Goal: Navigation & Orientation: Find specific page/section

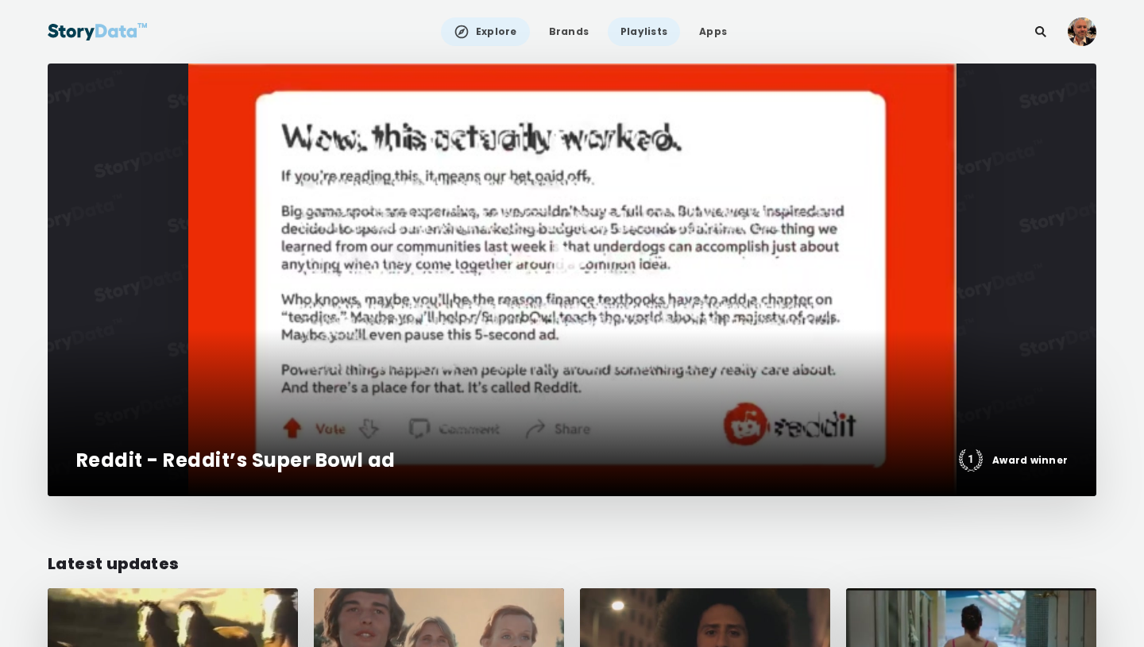
click at [635, 31] on link "Playlists" at bounding box center [644, 31] width 72 height 29
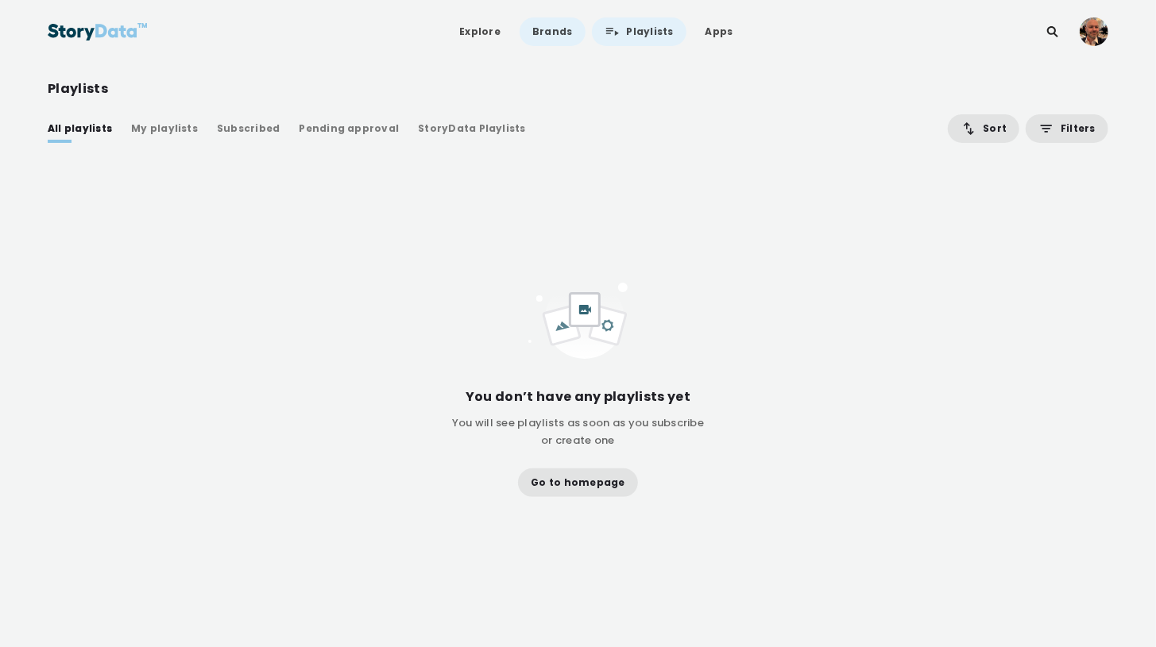
click at [555, 29] on link "Brands" at bounding box center [552, 31] width 65 height 29
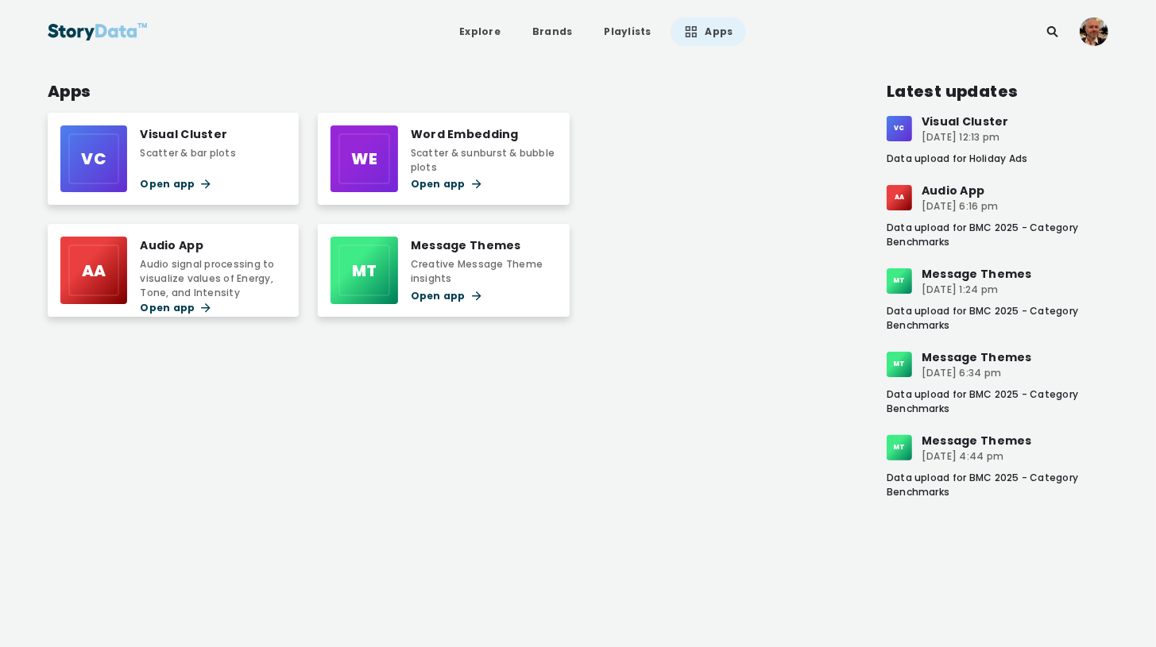
click at [176, 136] on div "Visual Cluster" at bounding box center [188, 134] width 96 height 17
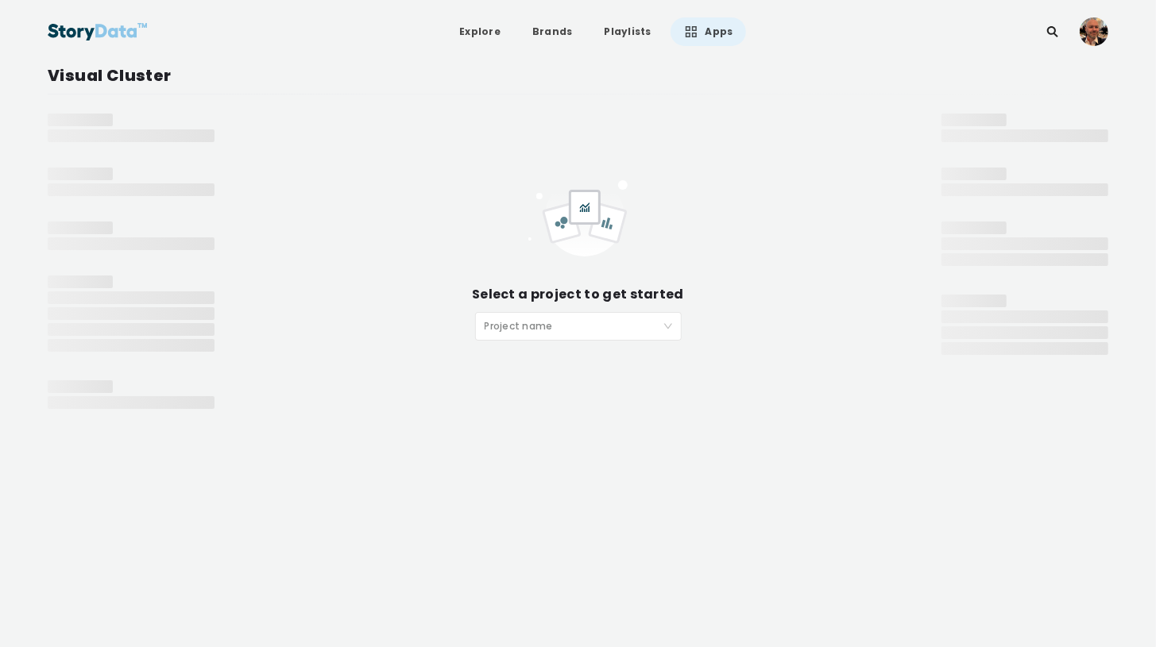
click at [566, 327] on input "search" at bounding box center [573, 325] width 176 height 24
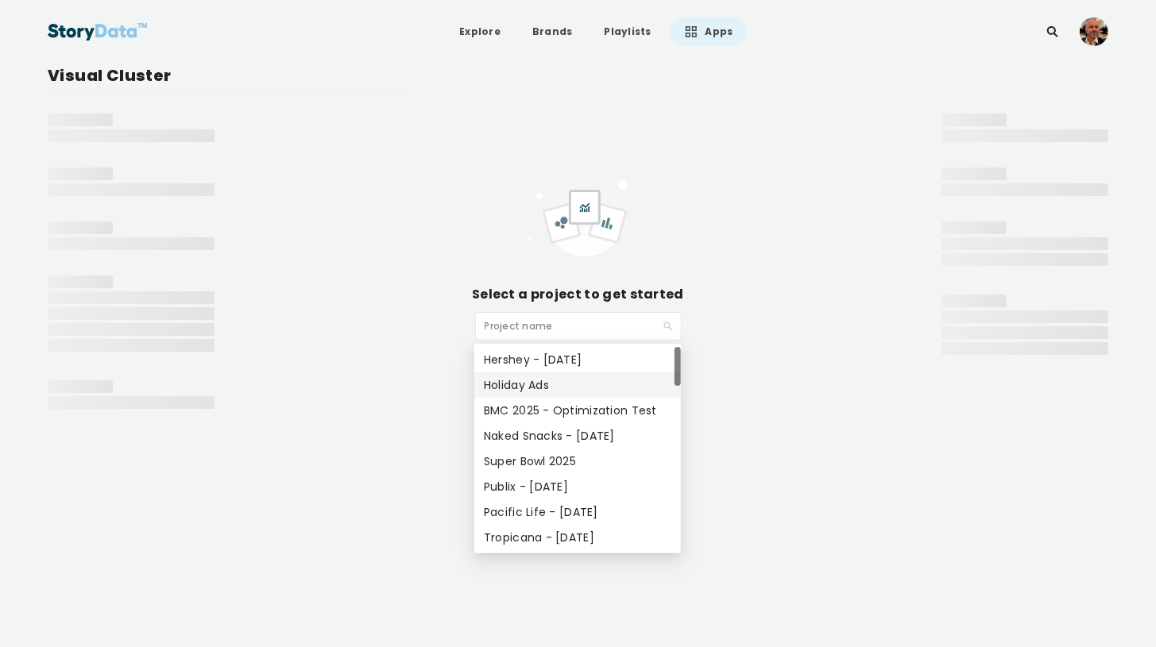
click at [524, 373] on div "Holiday Ads" at bounding box center [577, 385] width 207 height 25
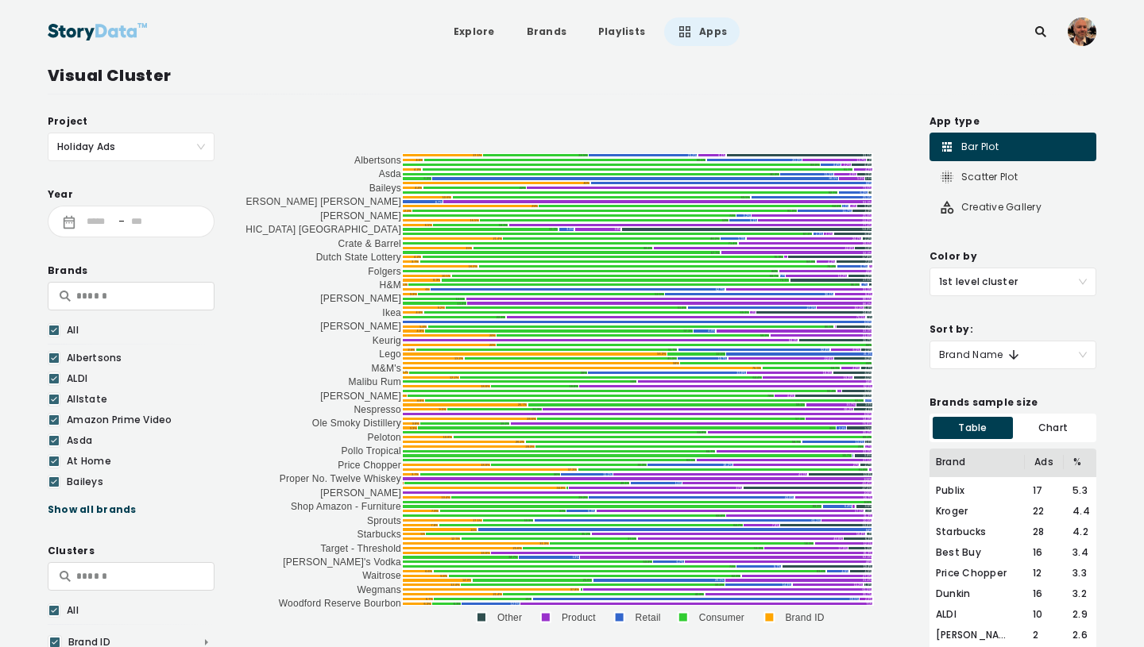
click at [197, 145] on span "Holiday Ads" at bounding box center [131, 146] width 148 height 27
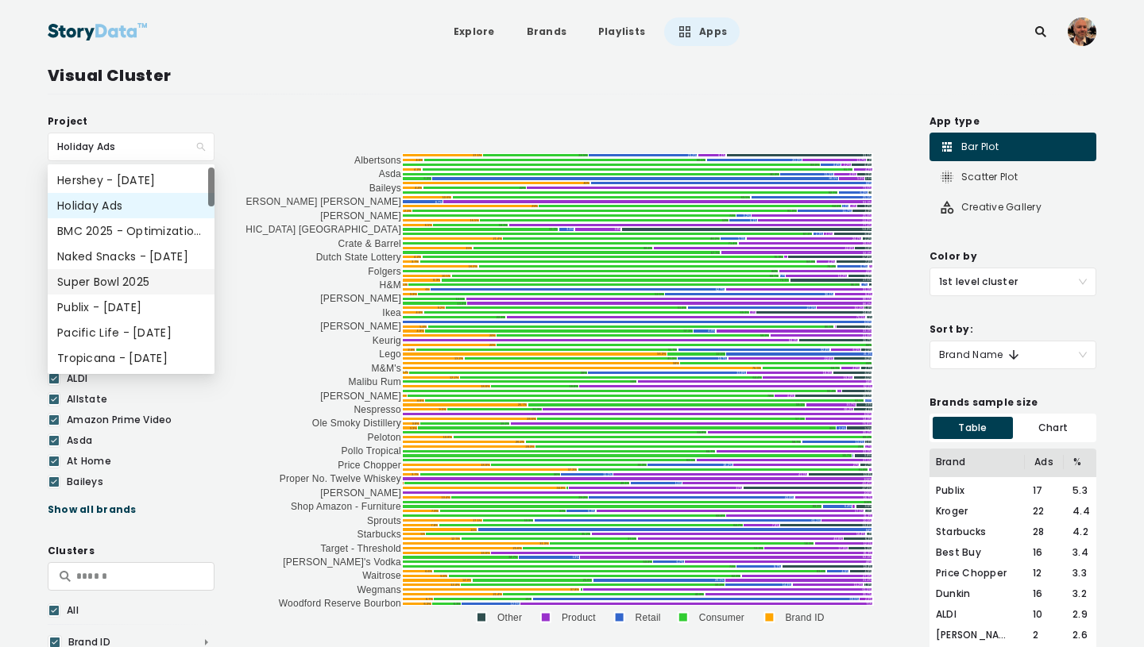
click at [106, 277] on div "Super Bowl 2025" at bounding box center [131, 281] width 148 height 17
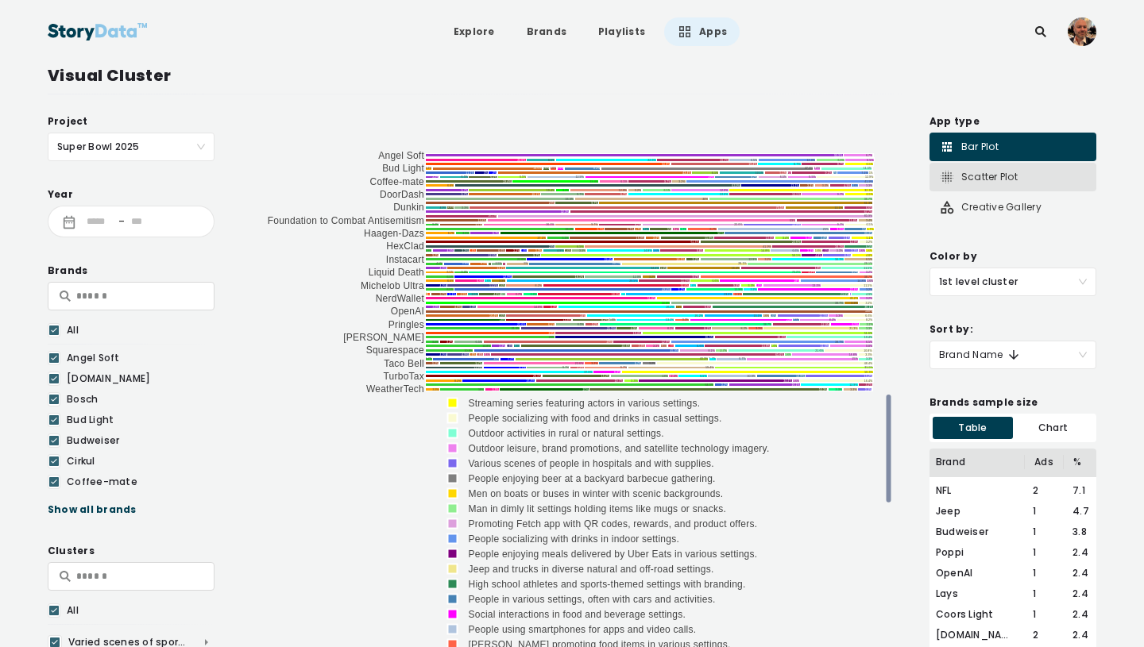
click at [975, 179] on div "Scatter Plot" at bounding box center [978, 177] width 79 height 16
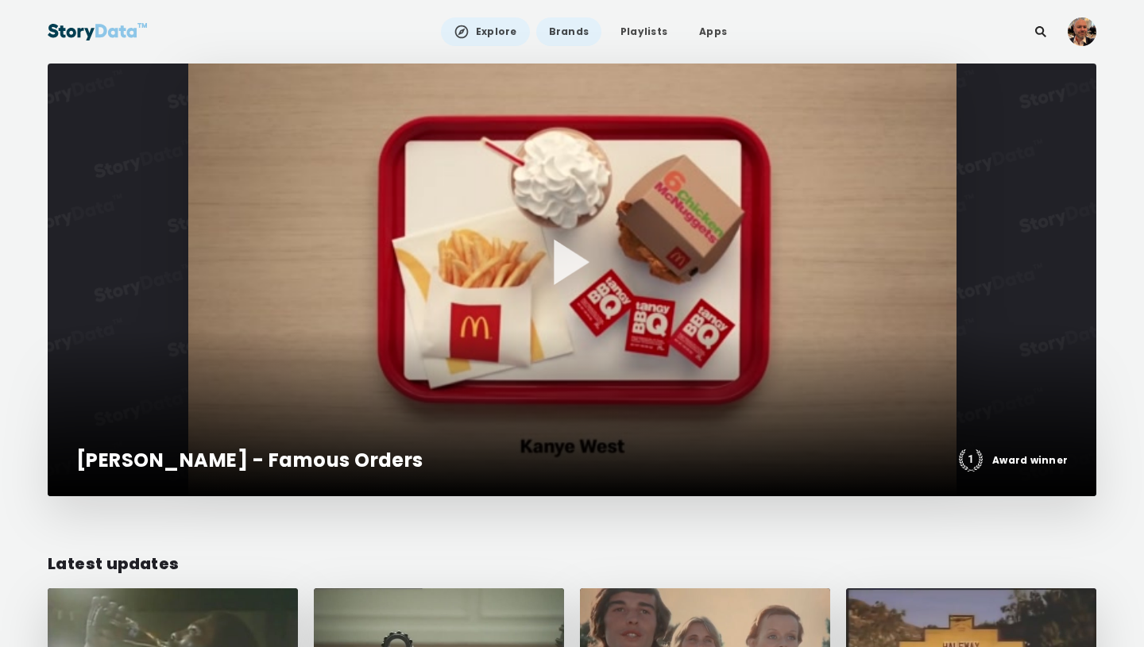
click at [572, 34] on link "Brands" at bounding box center [568, 31] width 65 height 29
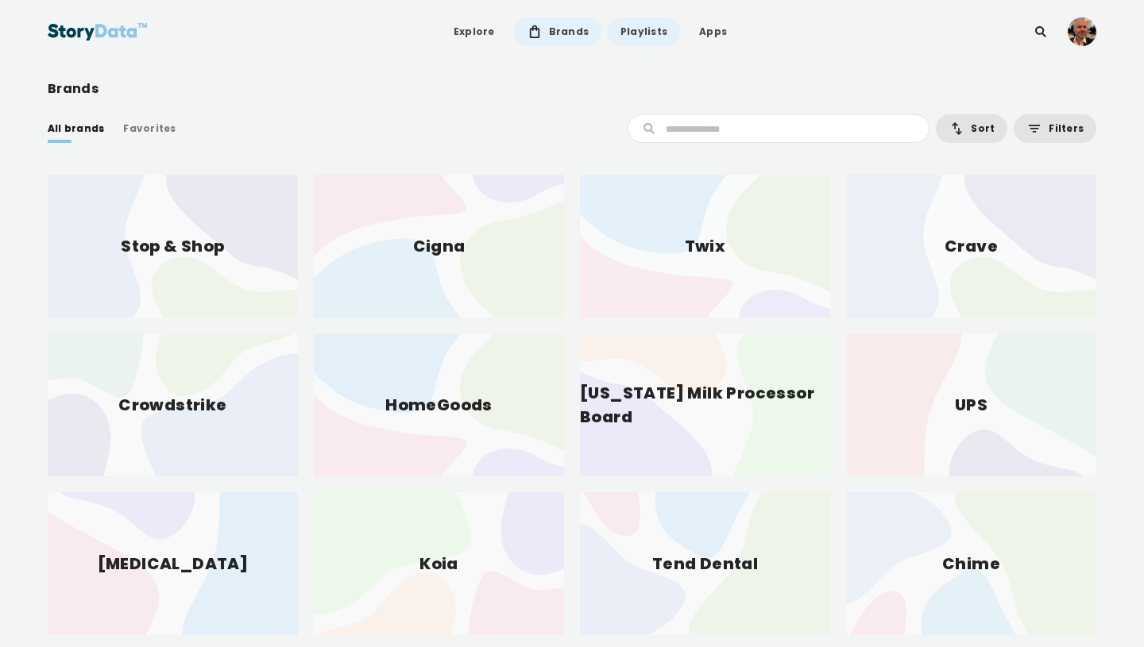
click at [642, 35] on link "Playlists" at bounding box center [644, 31] width 72 height 29
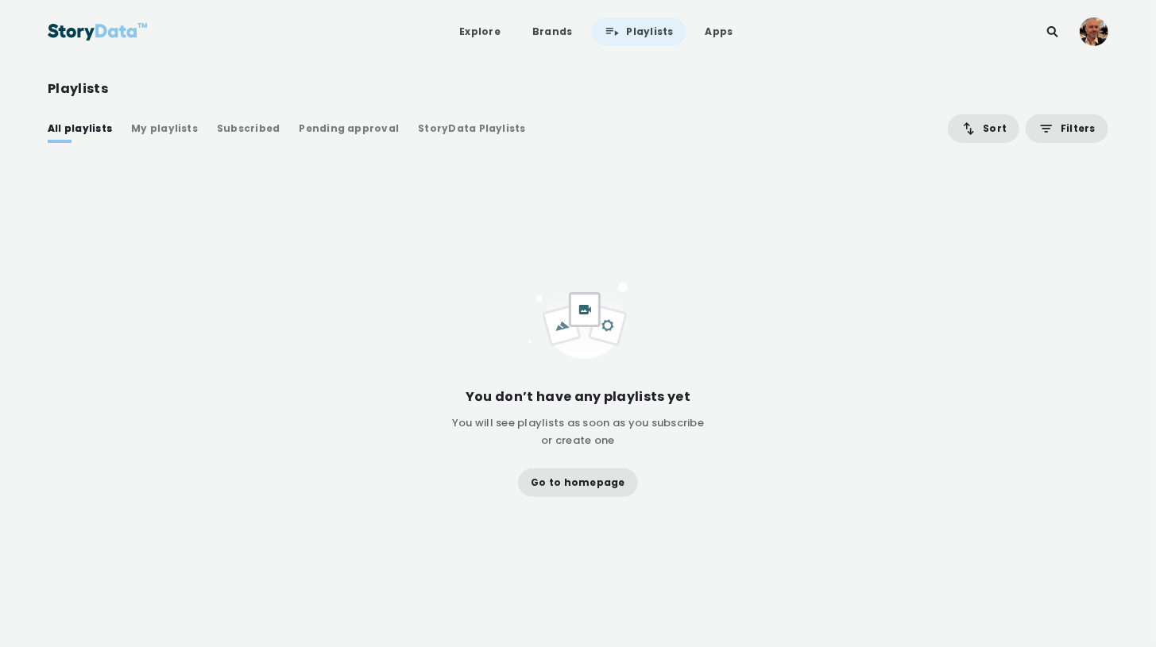
click at [151, 135] on div "My playlists" at bounding box center [164, 129] width 67 height 16
click at [299, 132] on div "Pending approval" at bounding box center [349, 129] width 100 height 16
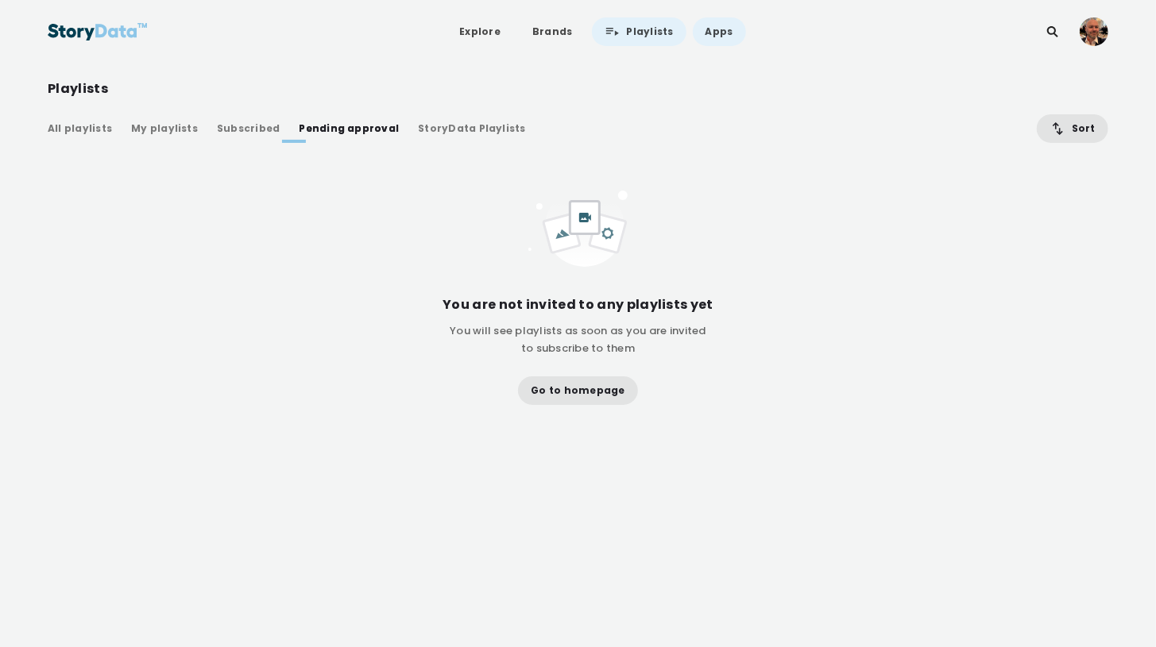
click at [723, 30] on link "Apps" at bounding box center [719, 31] width 53 height 29
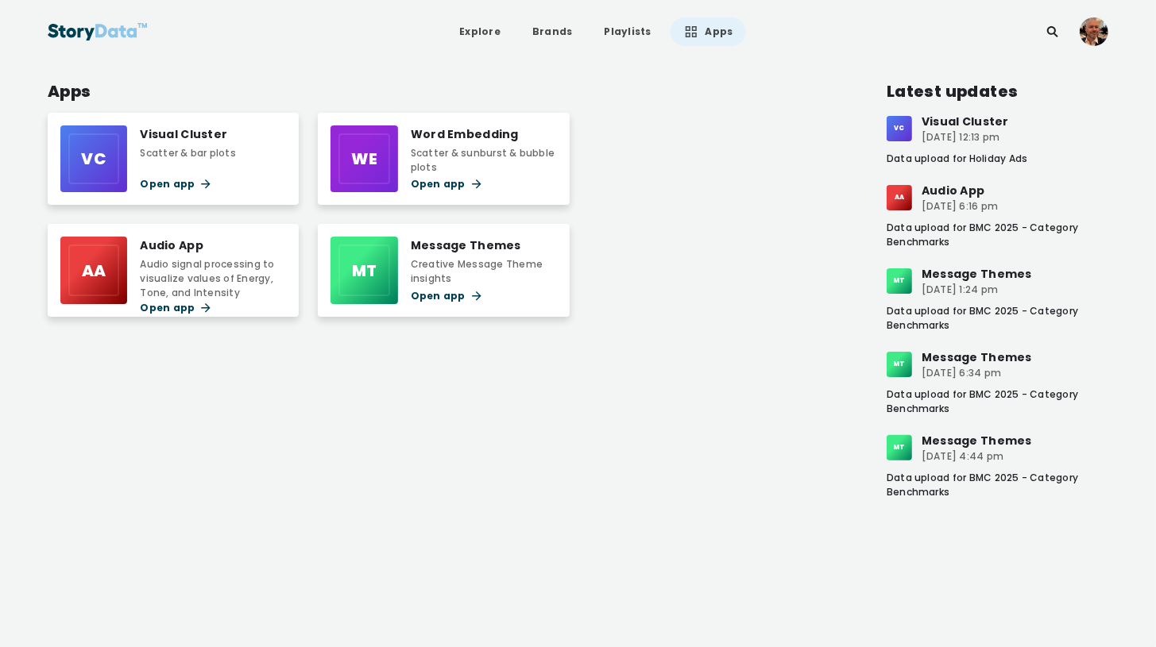
click at [450, 249] on div "Message Themes" at bounding box center [484, 245] width 146 height 17
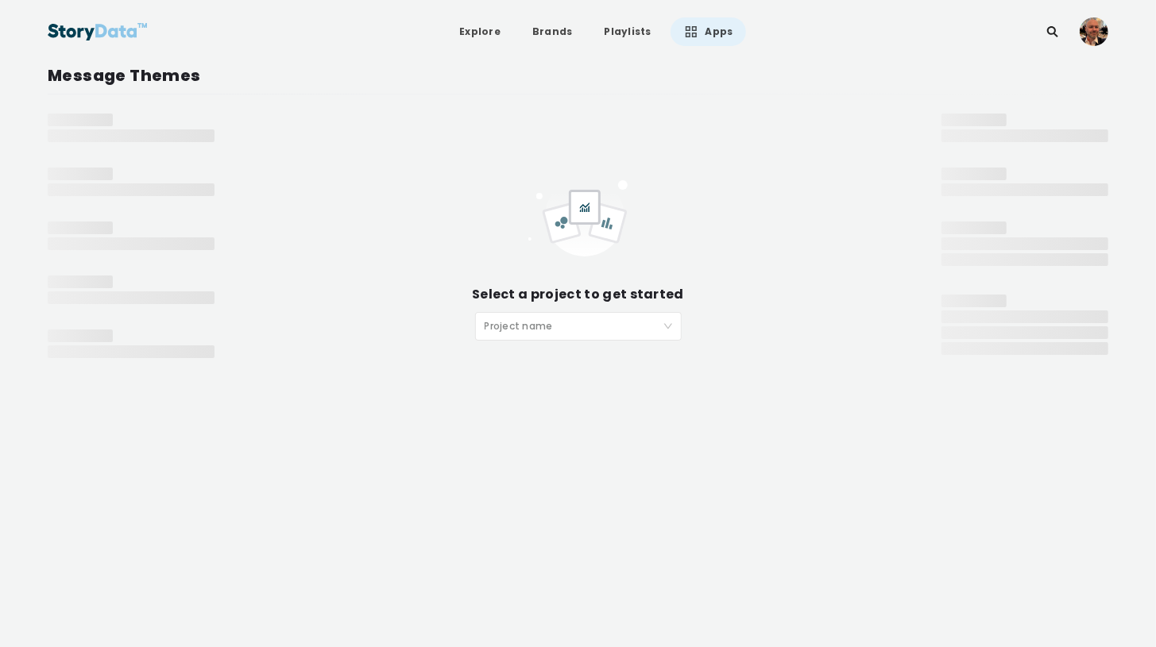
click at [516, 327] on input "search" at bounding box center [573, 325] width 176 height 24
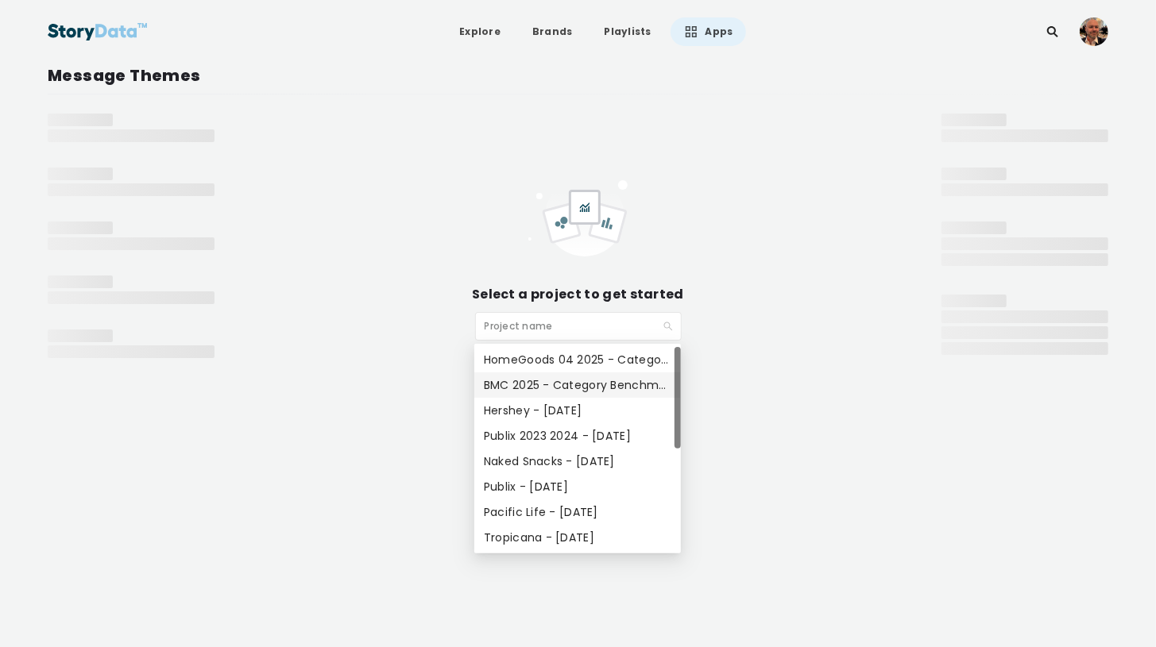
click at [512, 380] on div "BMC 2025 - Category Benchmarks" at bounding box center [577, 385] width 187 height 17
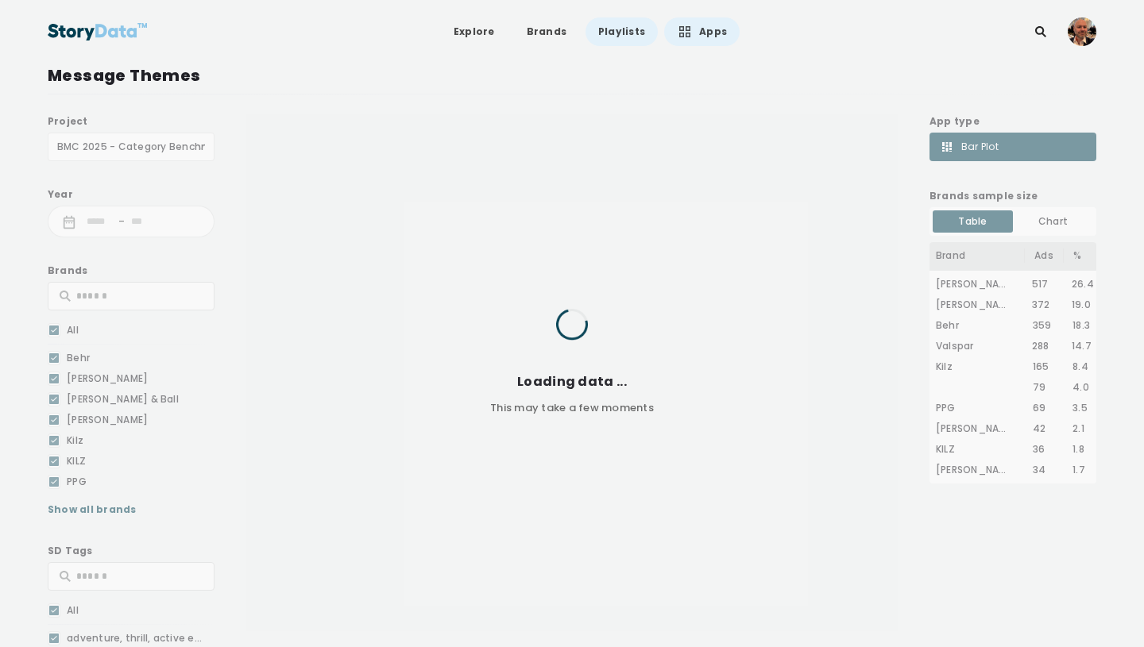
click at [601, 37] on link "Playlists" at bounding box center [621, 31] width 72 height 29
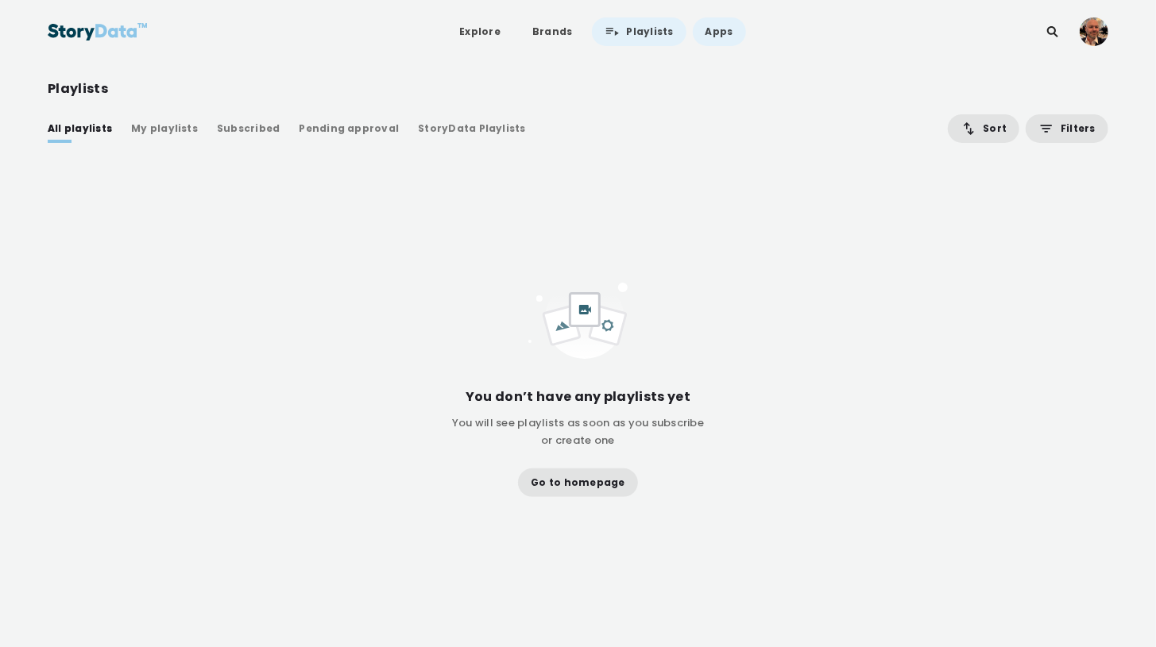
click at [710, 33] on link "Apps" at bounding box center [719, 31] width 53 height 29
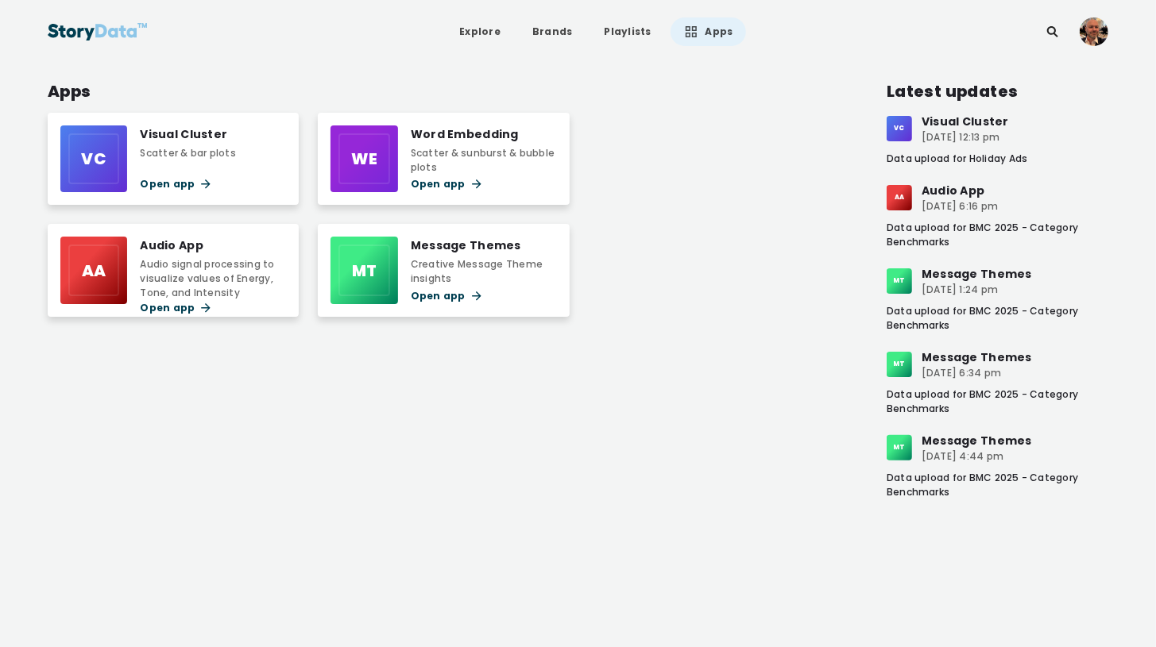
click at [184, 127] on div "Visual Cluster" at bounding box center [188, 134] width 96 height 17
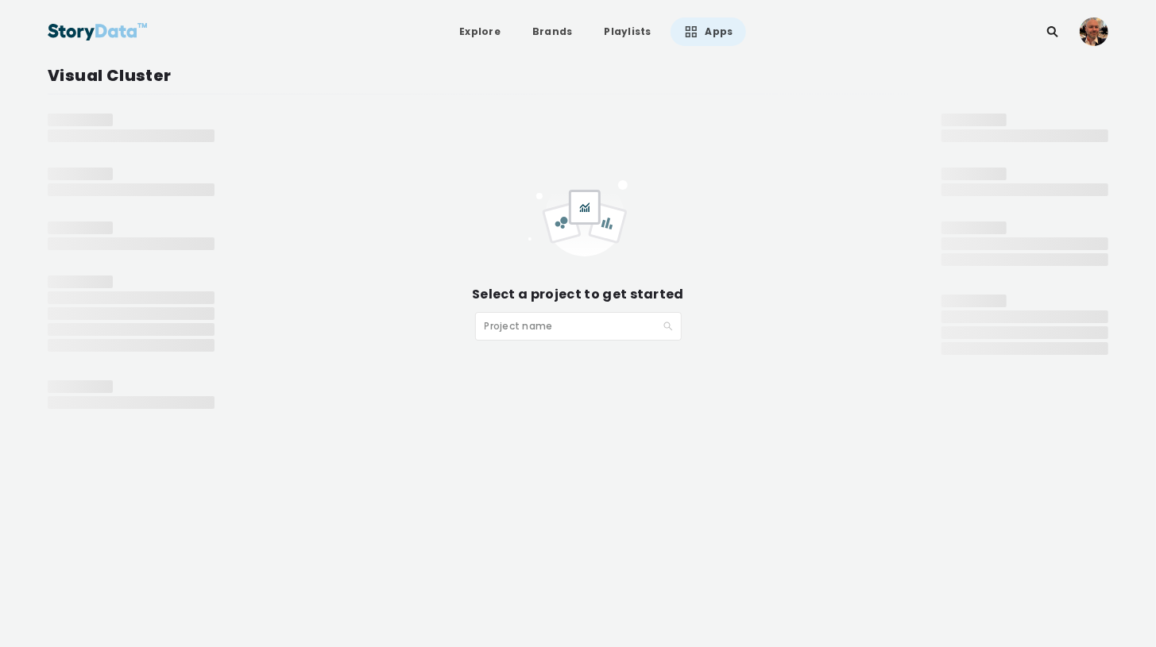
click at [569, 336] on input "search" at bounding box center [573, 325] width 176 height 24
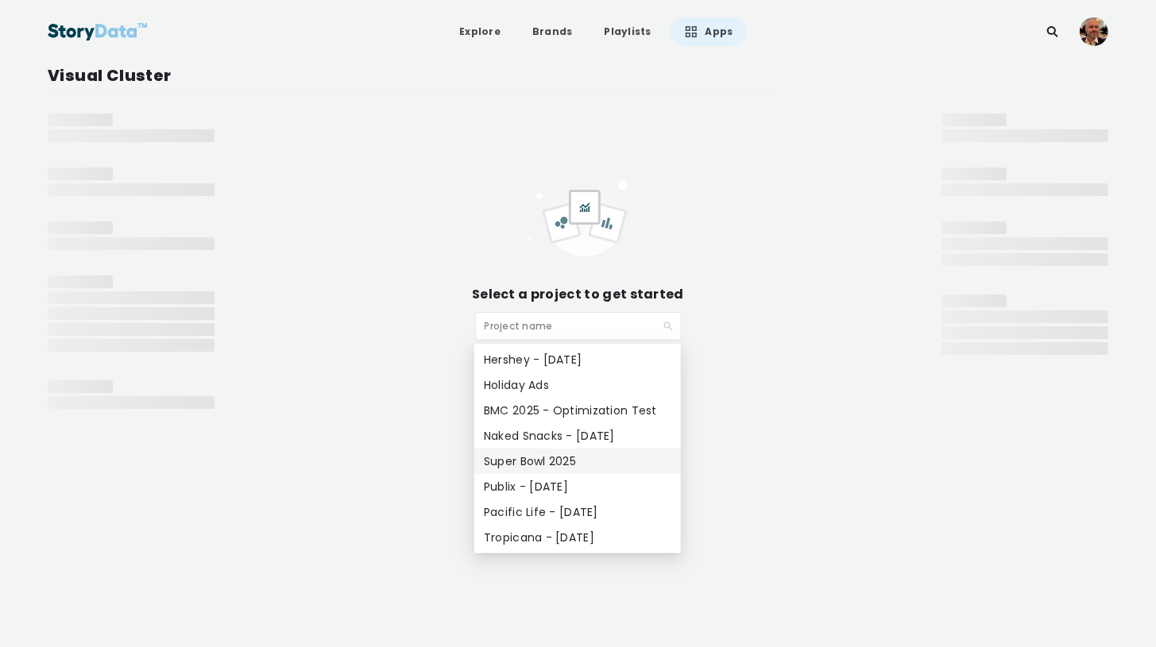
click at [520, 466] on div "Super Bowl 2025" at bounding box center [577, 461] width 187 height 17
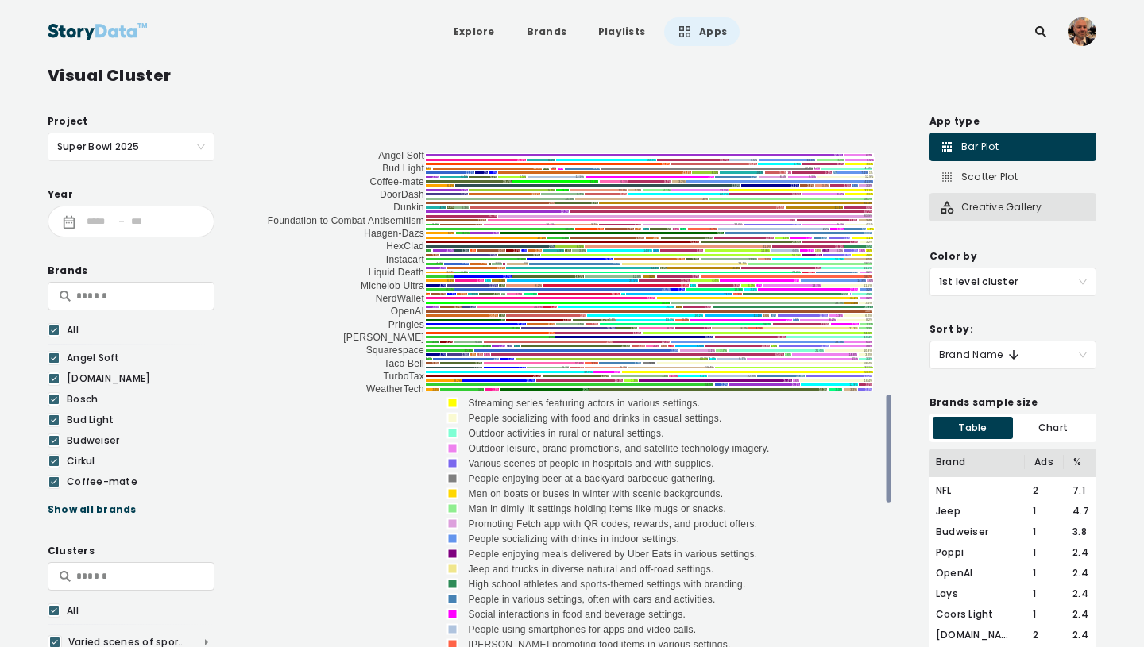
click at [989, 209] on div "Creative Gallery" at bounding box center [990, 207] width 102 height 16
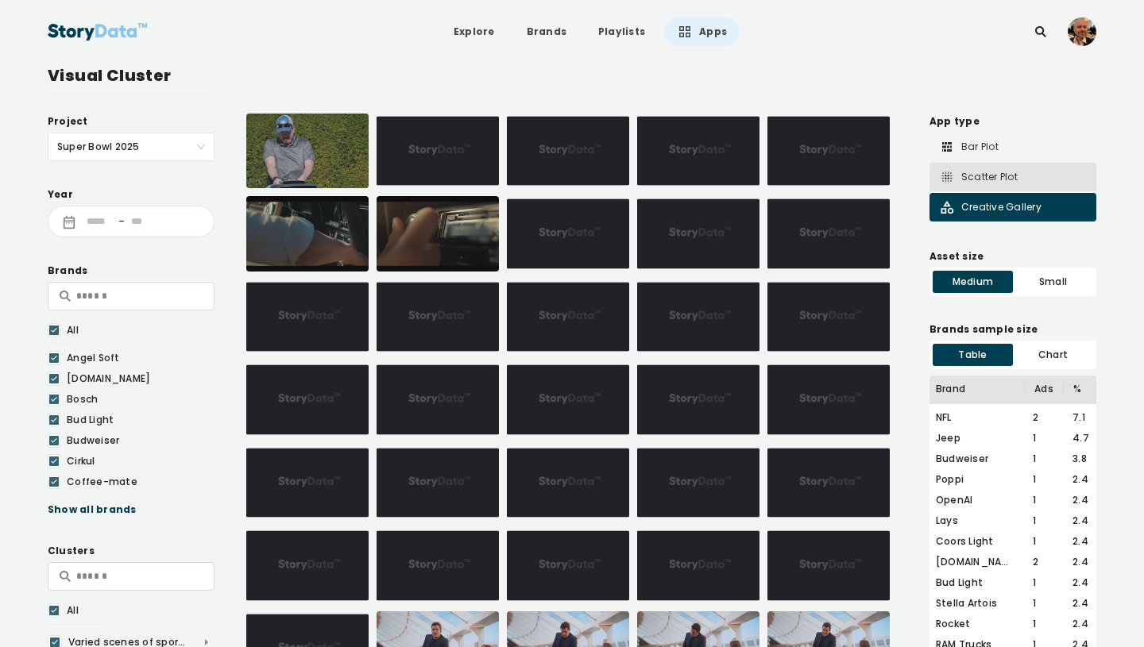
click at [972, 177] on div "Scatter Plot" at bounding box center [978, 177] width 79 height 16
